Goal: Book appointment/travel/reservation

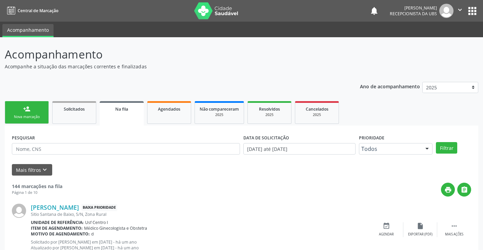
click at [27, 102] on link "person_add Nova marcação" at bounding box center [27, 112] width 44 height 23
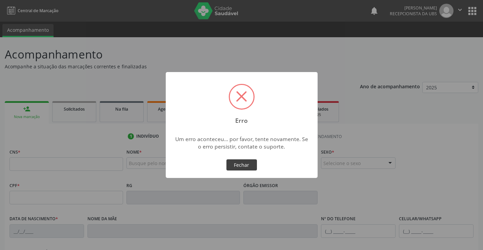
click at [235, 161] on button "Fechar" at bounding box center [241, 166] width 30 height 12
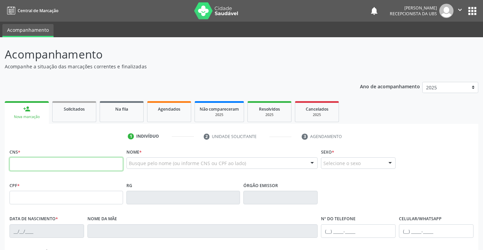
click at [60, 164] on input "text" at bounding box center [65, 165] width 113 height 14
type input "898 0037 3568 9185"
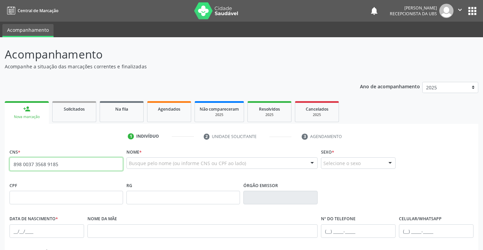
click at [67, 165] on input "898 0037 3568 9185" at bounding box center [65, 165] width 113 height 14
drag, startPoint x: 67, startPoint y: 165, endPoint x: 6, endPoint y: 167, distance: 61.0
click at [6, 167] on div "CNS * 898 0037 3568 9185 close Nome * Busque pelo nome (ou informe CNS ou CPF a…" at bounding box center [241, 254] width 473 height 215
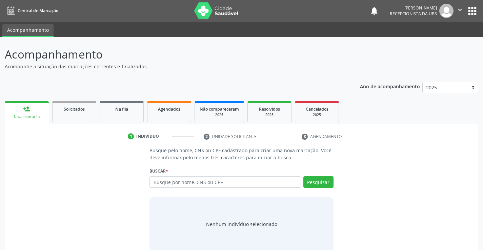
click at [27, 113] on link "person_add Nova marcação" at bounding box center [27, 112] width 44 height 23
click at [35, 102] on link "person_add Nova marcação" at bounding box center [27, 112] width 44 height 23
click at [159, 184] on input "text" at bounding box center [224, 182] width 151 height 12
type input "898003735689185"
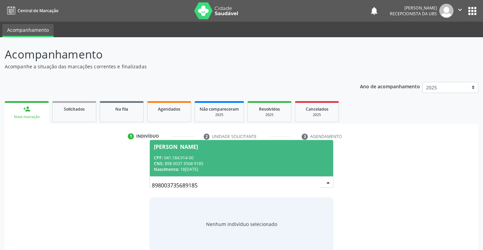
click at [180, 146] on div "[PERSON_NAME]" at bounding box center [176, 146] width 44 height 5
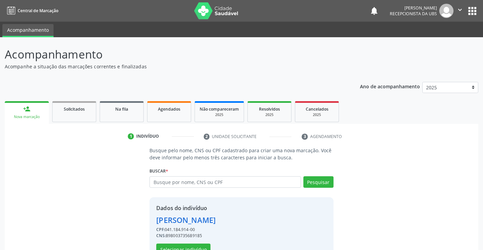
scroll to position [21, 0]
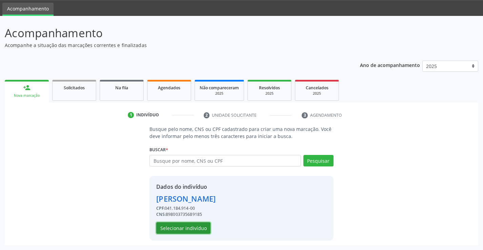
click at [194, 229] on button "Selecionar indivíduo" at bounding box center [183, 229] width 54 height 12
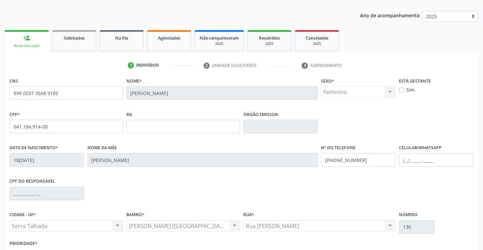
scroll to position [117, 0]
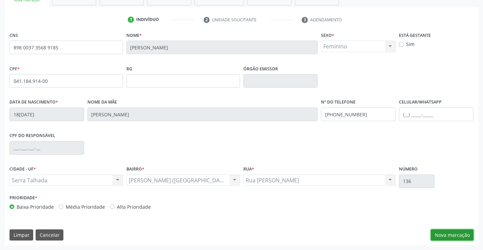
click at [454, 233] on button "Nova marcação" at bounding box center [452, 236] width 43 height 12
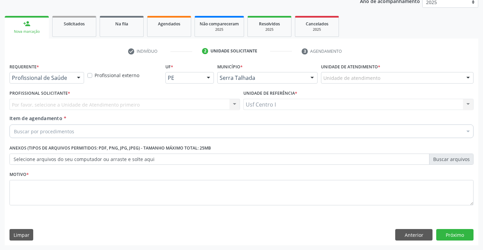
scroll to position [85, 0]
click at [65, 93] on label "Profissional Solicitante *" at bounding box center [39, 93] width 61 height 11
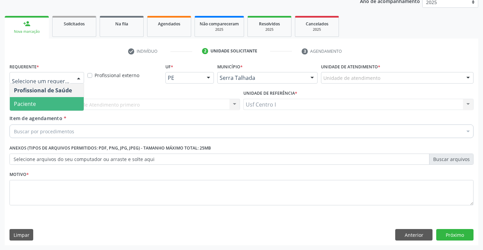
click at [43, 100] on span "Paciente" at bounding box center [47, 104] width 74 height 14
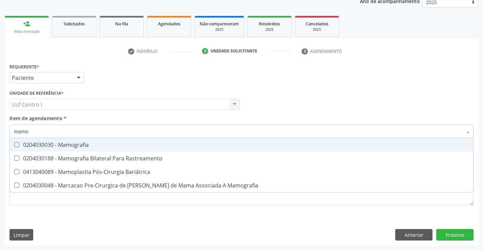
type input "mamog"
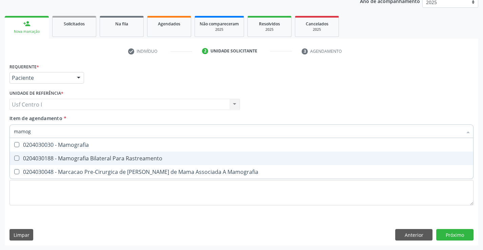
click at [77, 154] on span "0204030188 - Mamografia Bilateral Para Rastreamento" at bounding box center [241, 159] width 463 height 14
checkbox Rastreamento "true"
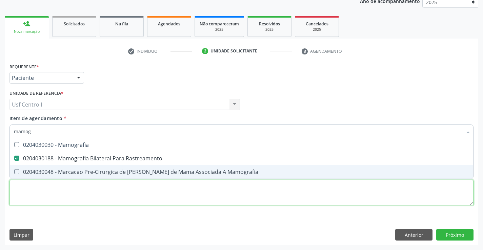
click at [103, 198] on div "Requerente * Paciente Profissional de Saúde Paciente Nenhum resultado encontrad…" at bounding box center [241, 138] width 464 height 153
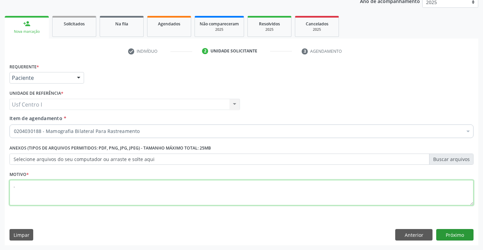
type textarea "."
click at [449, 235] on button "Próximo" at bounding box center [454, 235] width 37 height 12
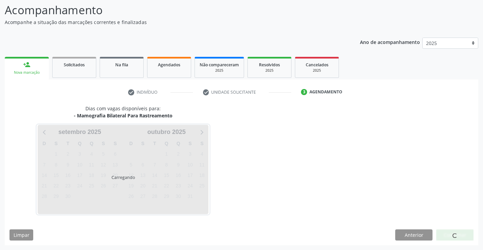
scroll to position [44, 0]
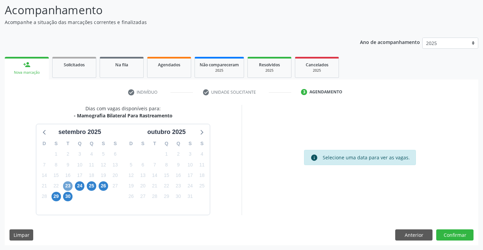
click at [70, 185] on span "23" at bounding box center [67, 186] width 9 height 9
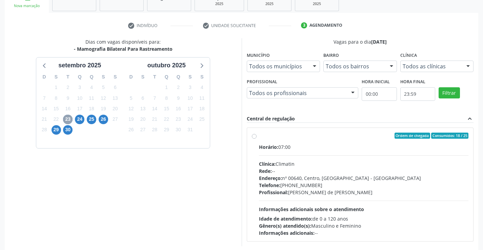
scroll to position [112, 0]
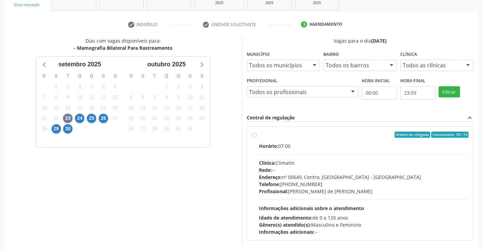
click at [272, 135] on div "Ordem de chegada Consumidos: 18 / 25" at bounding box center [364, 135] width 210 height 6
click at [256, 135] on input "Ordem de chegada Consumidos: 18 / 25 Horário: 07:00 Clínica: Climatin Rede: -- …" at bounding box center [254, 135] width 5 height 6
radio input "true"
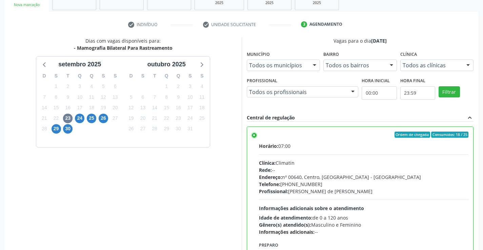
scroll to position [154, 0]
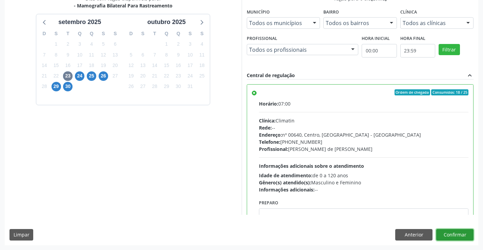
click at [452, 236] on button "Confirmar" at bounding box center [454, 235] width 37 height 12
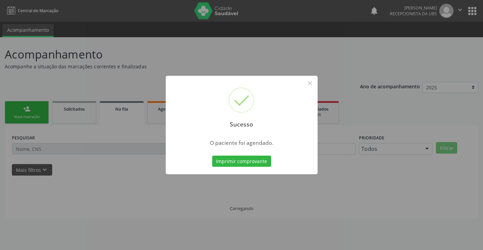
scroll to position [0, 0]
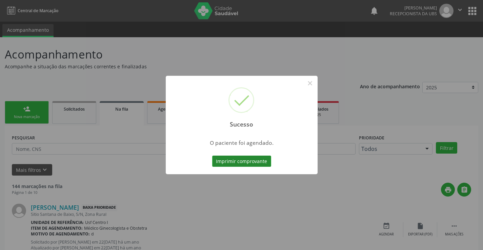
click at [252, 161] on button "Imprimir comprovante" at bounding box center [241, 162] width 59 height 12
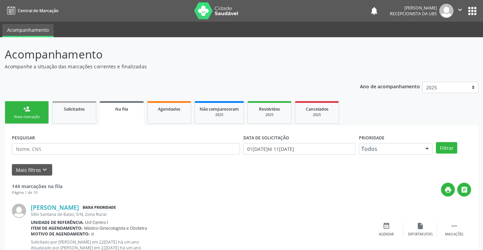
click at [20, 113] on link "person_add Nova marcação" at bounding box center [27, 112] width 44 height 23
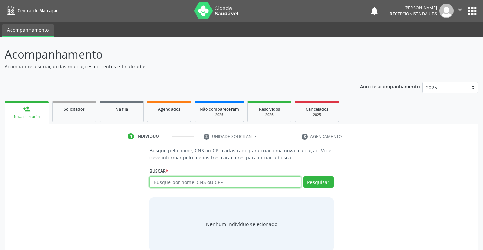
click at [181, 181] on input "text" at bounding box center [224, 182] width 151 height 12
type input "703406239054912"
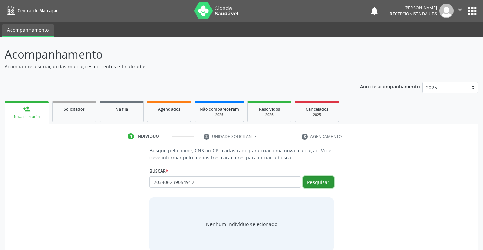
click at [324, 182] on button "Pesquisar" at bounding box center [318, 182] width 30 height 12
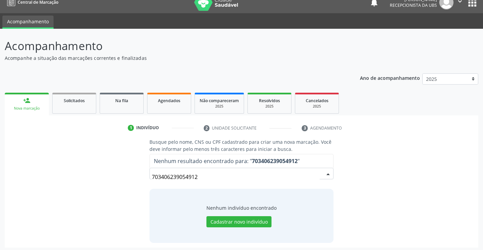
scroll to position [11, 0]
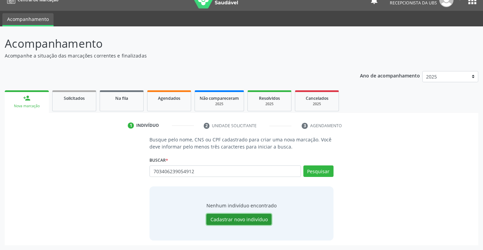
click at [239, 225] on button "Cadastrar novo indivíduo" at bounding box center [238, 220] width 65 height 12
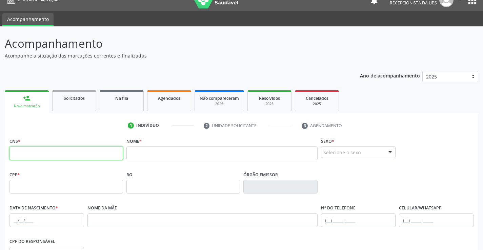
click at [80, 153] on input "text" at bounding box center [65, 154] width 113 height 14
type input "703 4062 3905 4912"
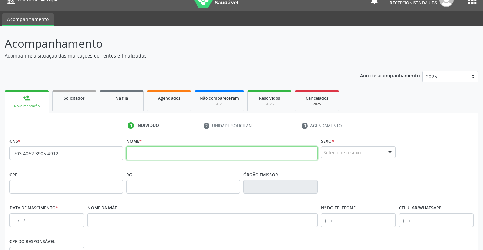
click at [145, 155] on input "text" at bounding box center [221, 154] width 191 height 14
type input "m"
type input "[PERSON_NAME] APARECIDA DE [PERSON_NAME]"
click at [374, 159] on fieldset "Sexo * Selecione o sexo Masculino Feminino Nenhum resultado encontrado para: " …" at bounding box center [358, 149] width 75 height 26
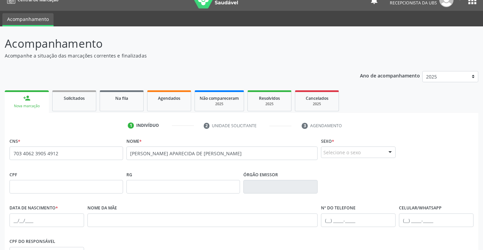
click at [374, 148] on div "Selecione o sexo" at bounding box center [358, 153] width 75 height 12
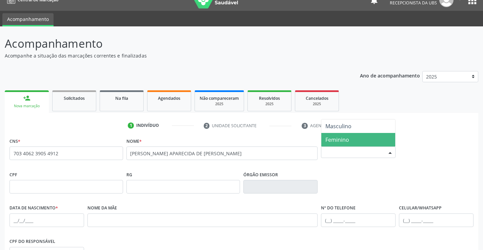
click at [351, 137] on span "Feminino" at bounding box center [358, 140] width 74 height 14
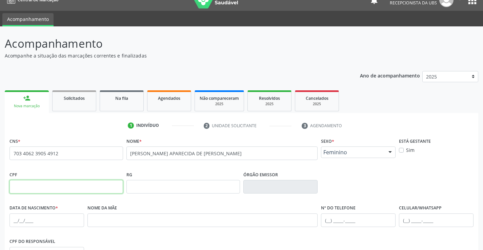
click at [112, 184] on input "text" at bounding box center [65, 187] width 113 height 14
type input "847.284.344-00"
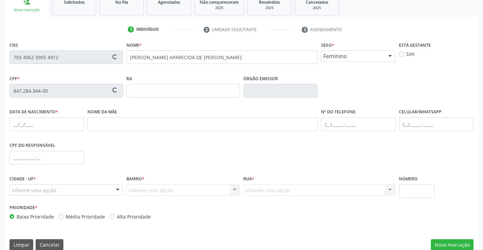
scroll to position [112, 0]
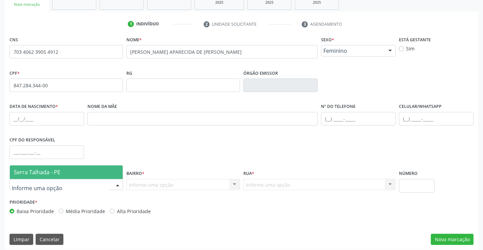
click at [36, 171] on span "Serra Talhada - PE" at bounding box center [37, 172] width 46 height 7
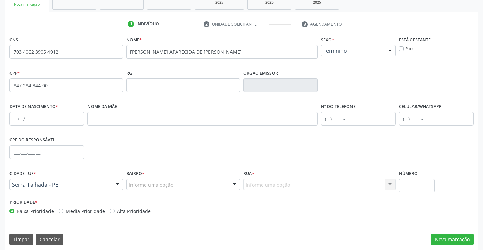
click at [230, 186] on div at bounding box center [234, 186] width 10 height 12
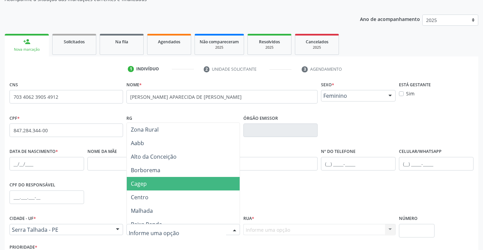
scroll to position [79, 0]
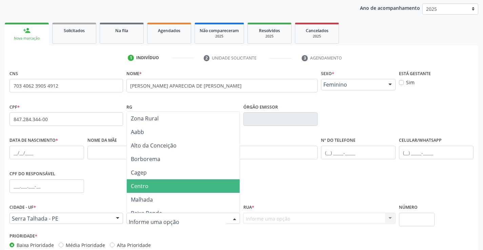
click at [183, 185] on span "Centro" at bounding box center [183, 187] width 113 height 14
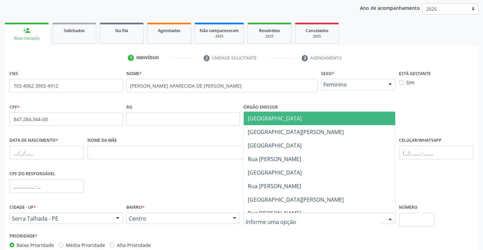
click at [254, 214] on div at bounding box center [319, 219] width 152 height 12
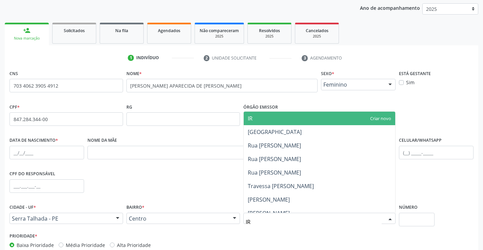
type input "IRM"
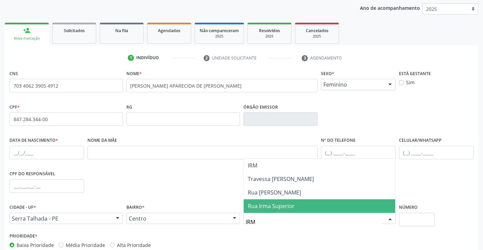
click at [276, 207] on span "Rua Irma Superior" at bounding box center [271, 206] width 47 height 7
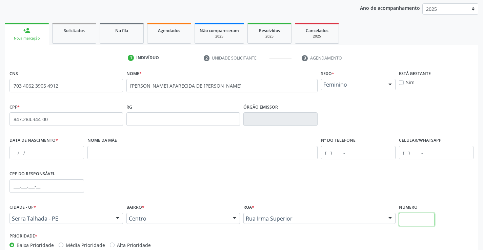
click at [425, 219] on input "text" at bounding box center [417, 220] width 36 height 14
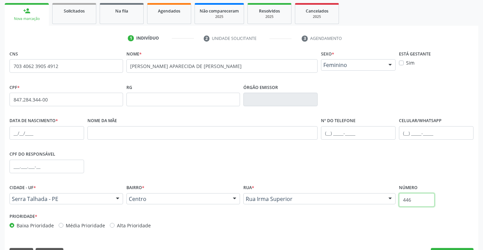
scroll to position [117, 0]
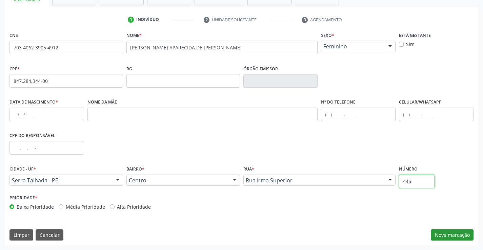
type input "446"
click at [459, 232] on button "Nova marcação" at bounding box center [452, 236] width 43 height 12
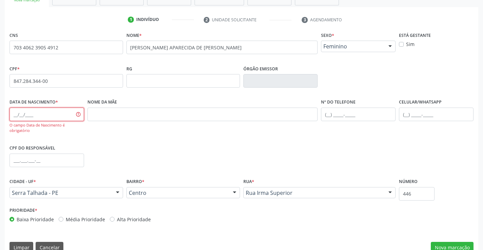
click at [14, 110] on input "text" at bounding box center [46, 115] width 75 height 14
type input "2"
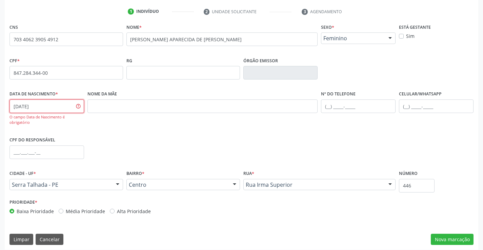
scroll to position [129, 0]
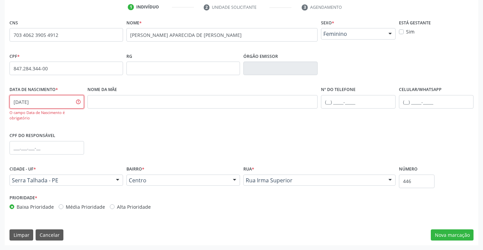
type input "[DATE]"
click at [233, 138] on div "CPF do responsável" at bounding box center [241, 148] width 467 height 34
click at [440, 235] on button "Nova marcação" at bounding box center [452, 236] width 43 height 12
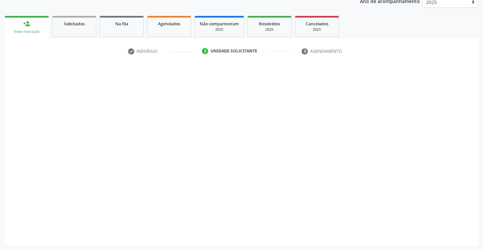
scroll to position [85, 0]
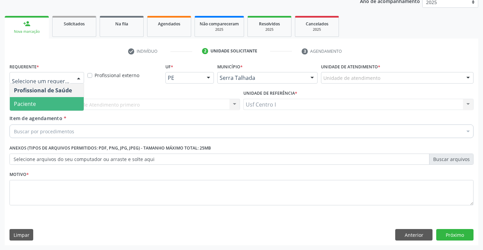
click at [67, 103] on span "Paciente" at bounding box center [47, 104] width 74 height 14
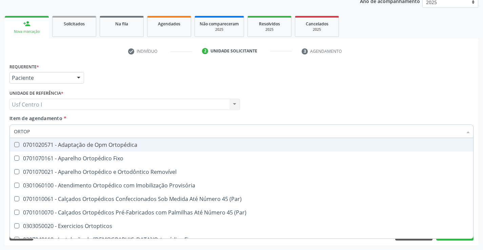
type input "ORTOPE"
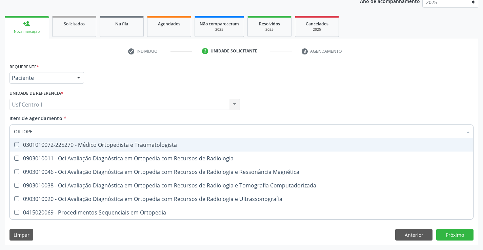
click at [85, 146] on div "0301010072-225270 - Médico Ortopedista e Traumatologista" at bounding box center [241, 144] width 455 height 5
checkbox Traumatologista "true"
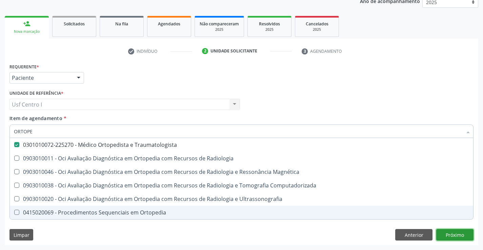
click at [446, 234] on div "Requerente * Paciente Profissional de Saúde Paciente Nenhum resultado encontrad…" at bounding box center [241, 154] width 473 height 184
checkbox Radiologia "true"
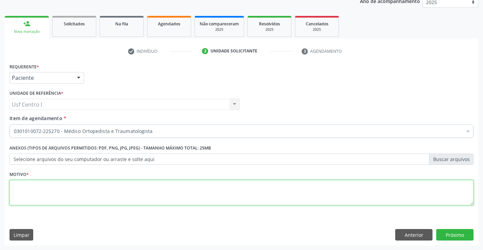
click at [85, 197] on textarea at bounding box center [241, 193] width 464 height 26
type textarea "N"
click at [456, 237] on button "Próximo" at bounding box center [454, 235] width 37 height 12
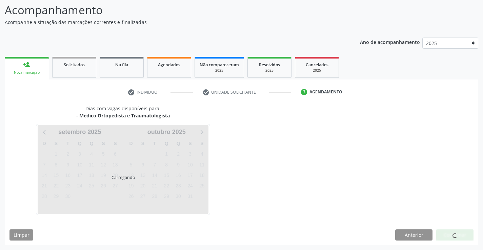
scroll to position [64, 0]
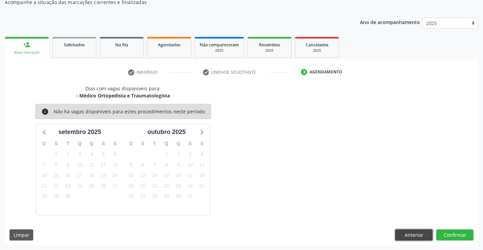
click at [411, 236] on button "Anterior" at bounding box center [413, 236] width 37 height 12
